Goal: Find specific page/section: Find specific page/section

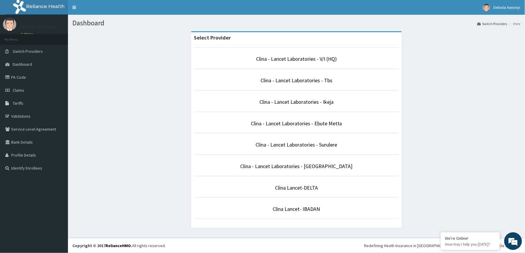
click at [288, 63] on p "Clina - Lancet Laboratories - V/I (HQ)" at bounding box center [296, 59] width 205 height 8
click at [304, 63] on p "Clina - Lancet Laboratories - V/I (HQ)" at bounding box center [296, 59] width 205 height 8
click at [306, 57] on link "Clina - Lancet Laboratories - V/I (HQ)" at bounding box center [296, 58] width 81 height 7
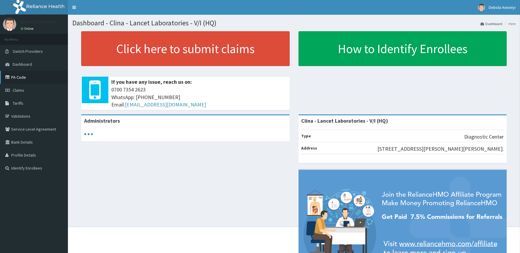
click at [10, 80] on link "PA Code" at bounding box center [34, 77] width 68 height 13
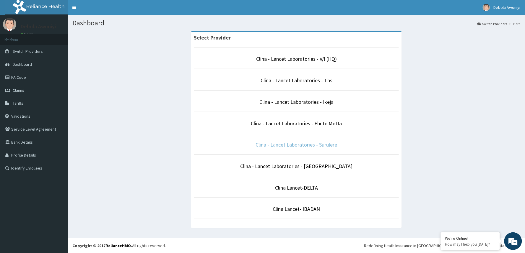
click at [295, 147] on link "Clina - Lancet Laboratories - Surulere" at bounding box center [296, 144] width 81 height 7
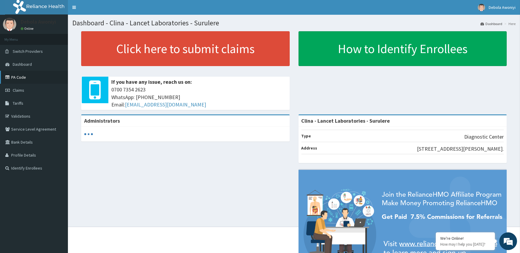
click at [26, 75] on link "PA Code" at bounding box center [34, 77] width 68 height 13
